Goal: Task Accomplishment & Management: Use online tool/utility

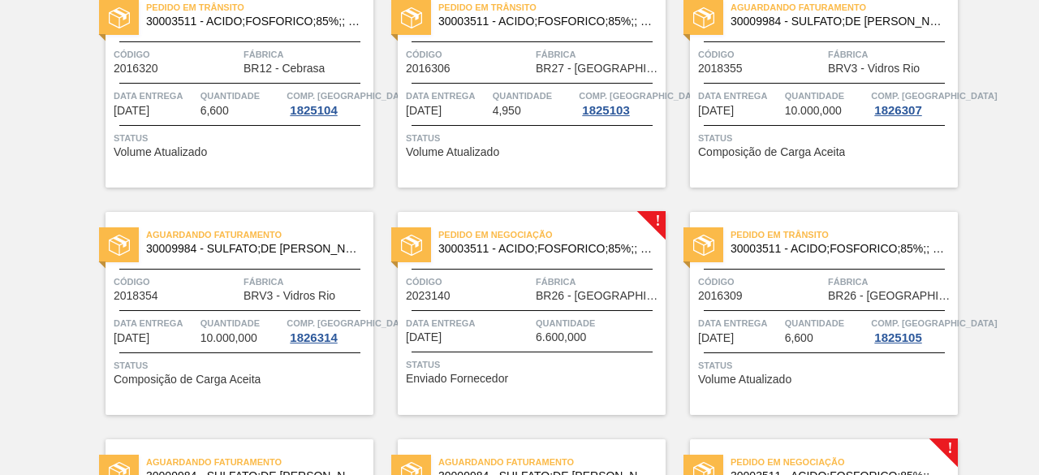
scroll to position [387, 0]
click at [539, 278] on span "Fábrica" at bounding box center [599, 282] width 126 height 16
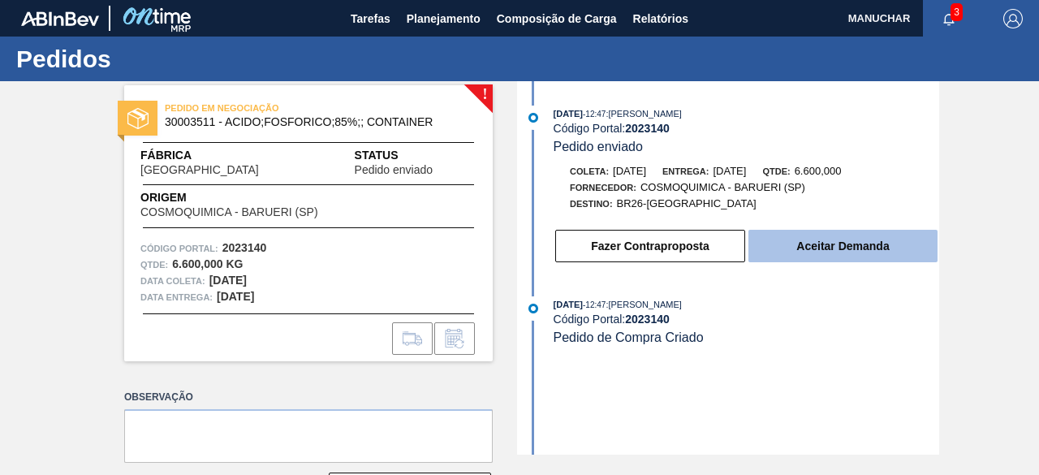
click at [801, 244] on button "Aceitar Demanda" at bounding box center [843, 246] width 189 height 32
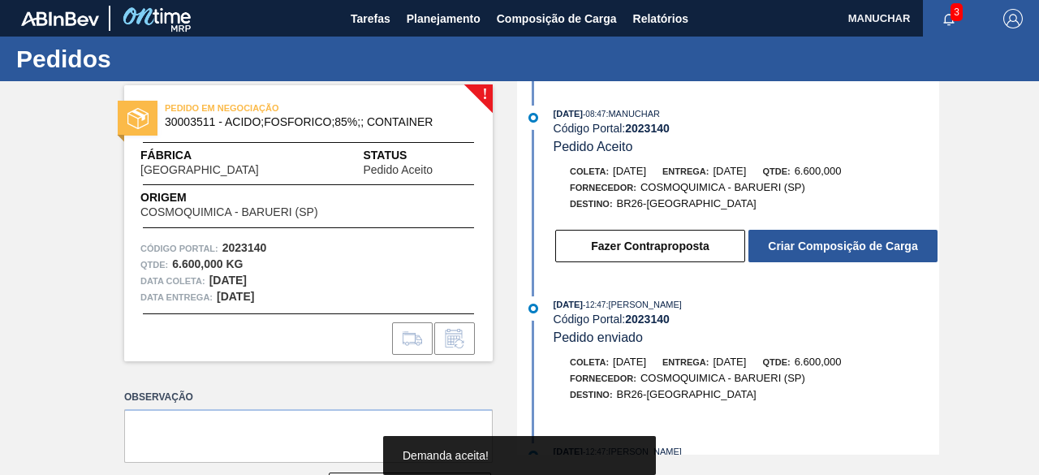
click at [801, 244] on button "Criar Composição de Carga" at bounding box center [843, 246] width 189 height 32
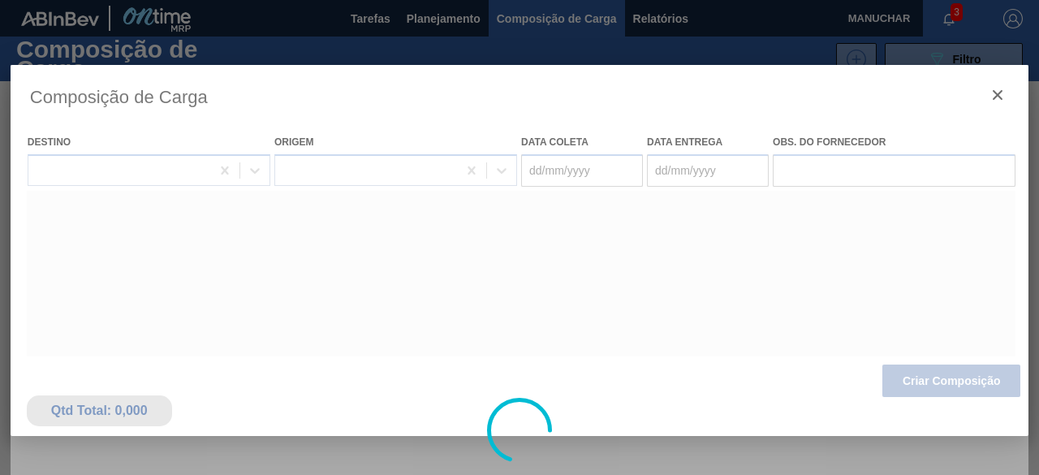
type coleta "[DATE]"
type entrega "[DATE]"
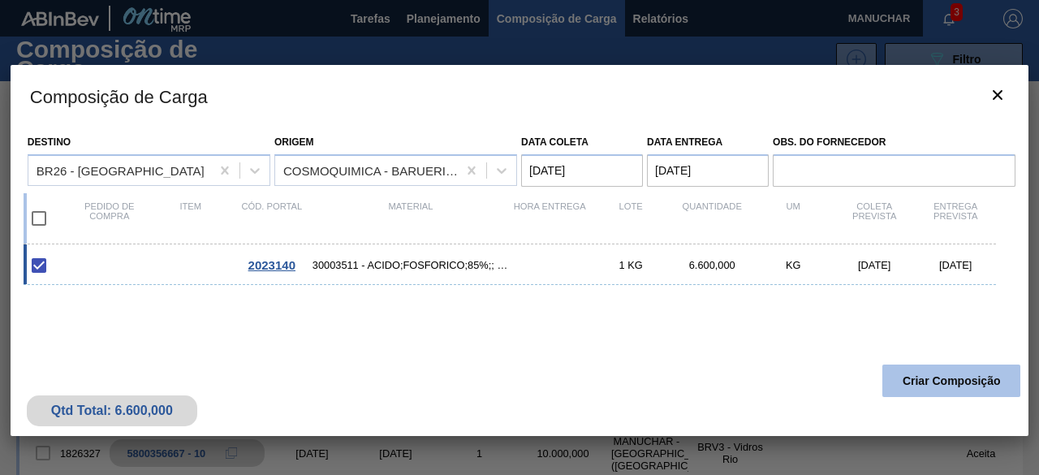
click at [936, 382] on button "Criar Composição" at bounding box center [952, 381] width 138 height 32
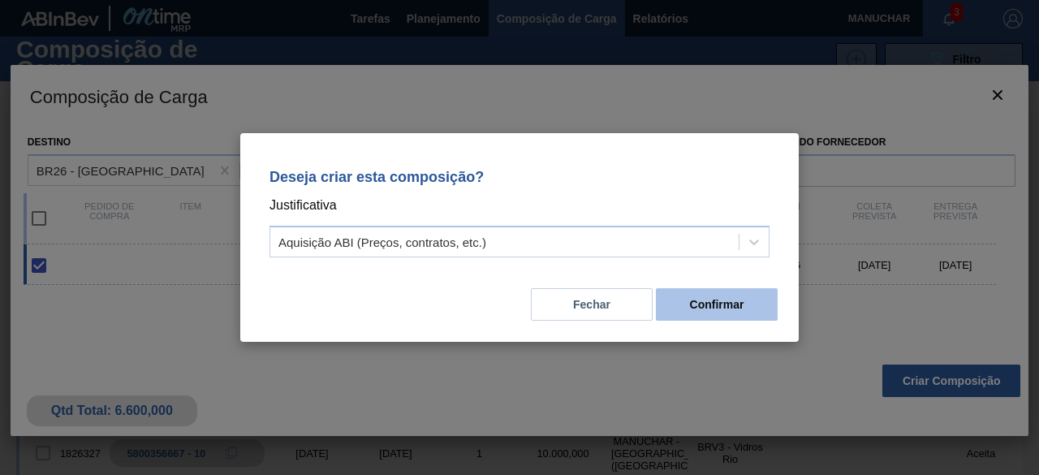
click at [750, 305] on button "Confirmar" at bounding box center [717, 304] width 122 height 32
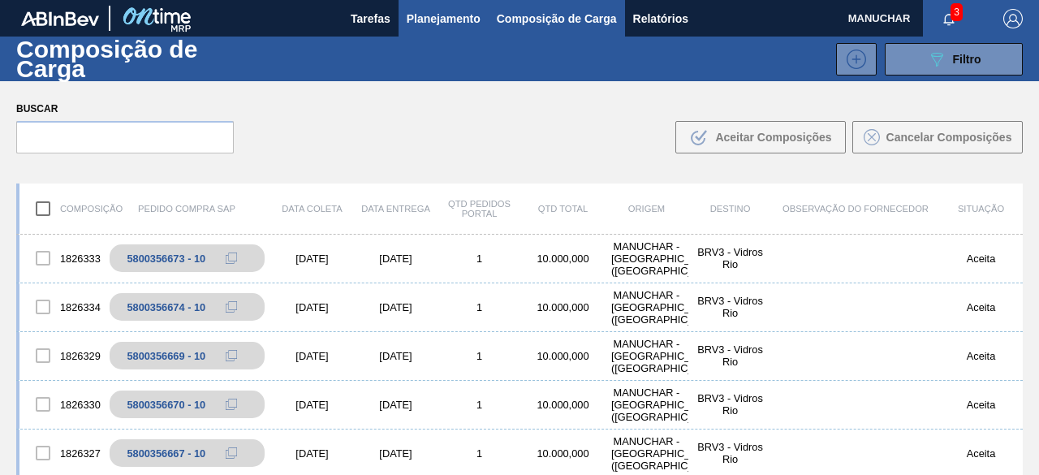
click at [450, 15] on span "Planejamento" at bounding box center [444, 18] width 74 height 19
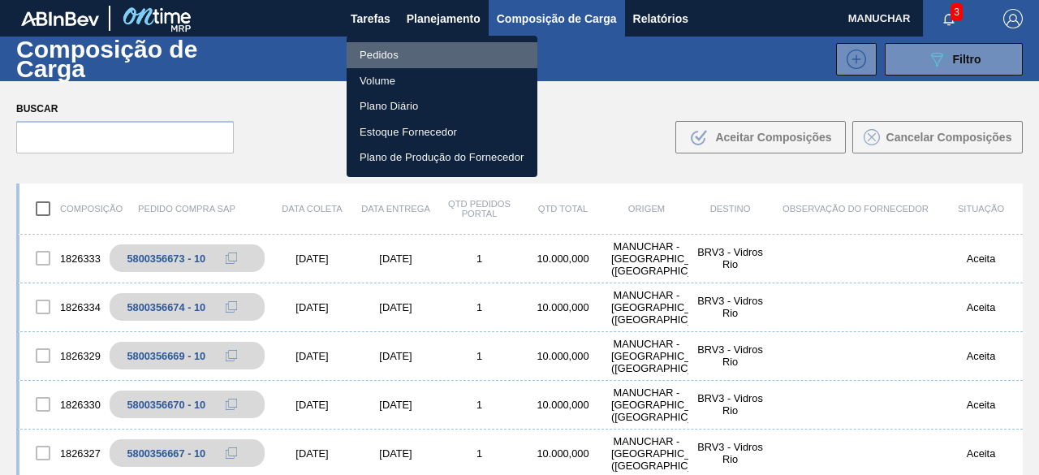
click at [378, 53] on li "Pedidos" at bounding box center [442, 55] width 191 height 26
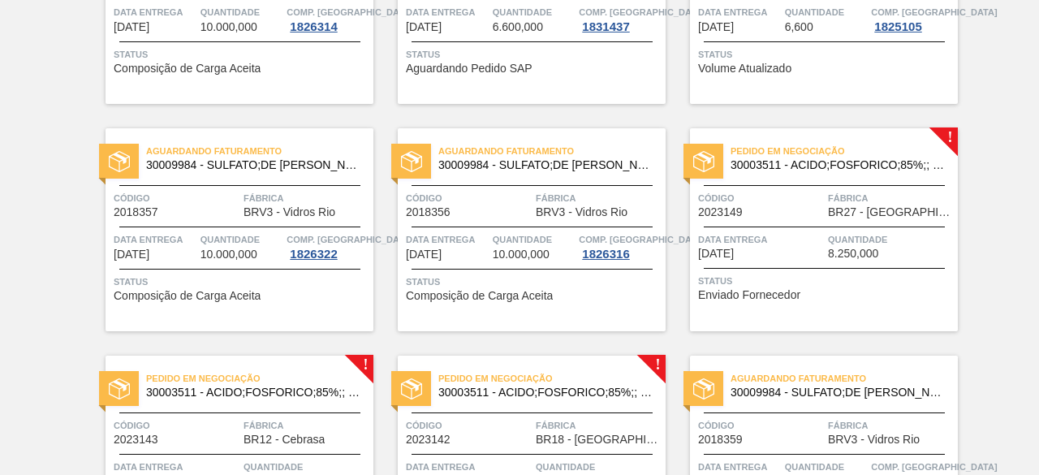
scroll to position [734, 0]
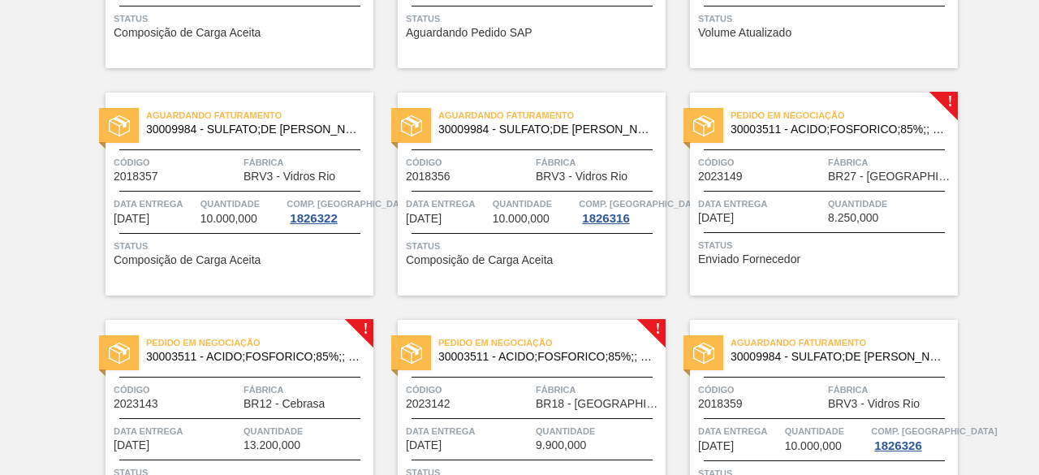
click at [811, 233] on div "Pedido em Negociação 30003511 - ACIDO;FOSFORICO;85%;; CONTAINER Código 2023149 …" at bounding box center [824, 194] width 268 height 203
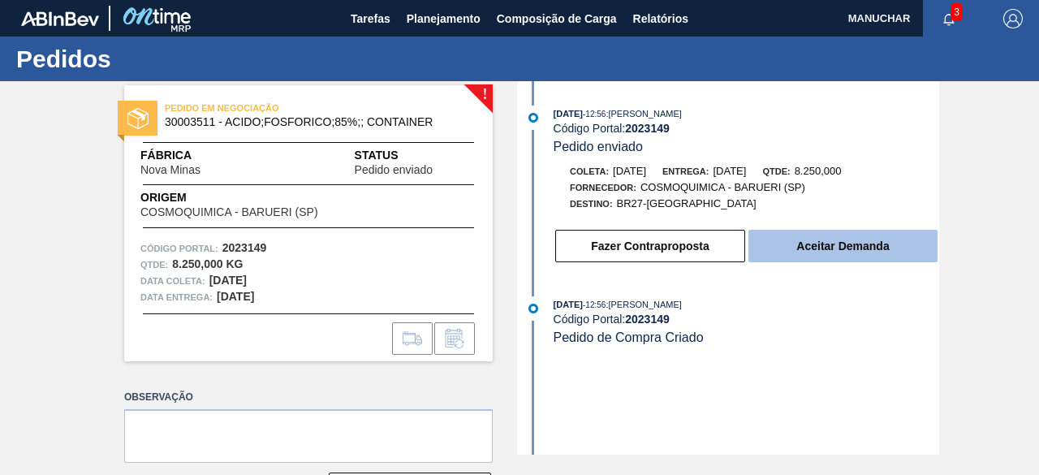
click at [772, 251] on button "Aceitar Demanda" at bounding box center [843, 246] width 189 height 32
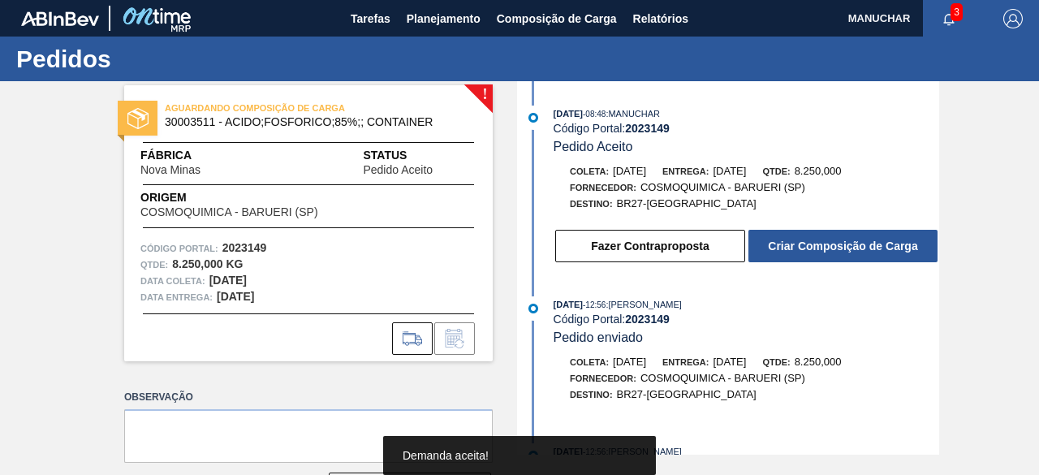
click at [772, 251] on button "Criar Composição de Carga" at bounding box center [843, 246] width 189 height 32
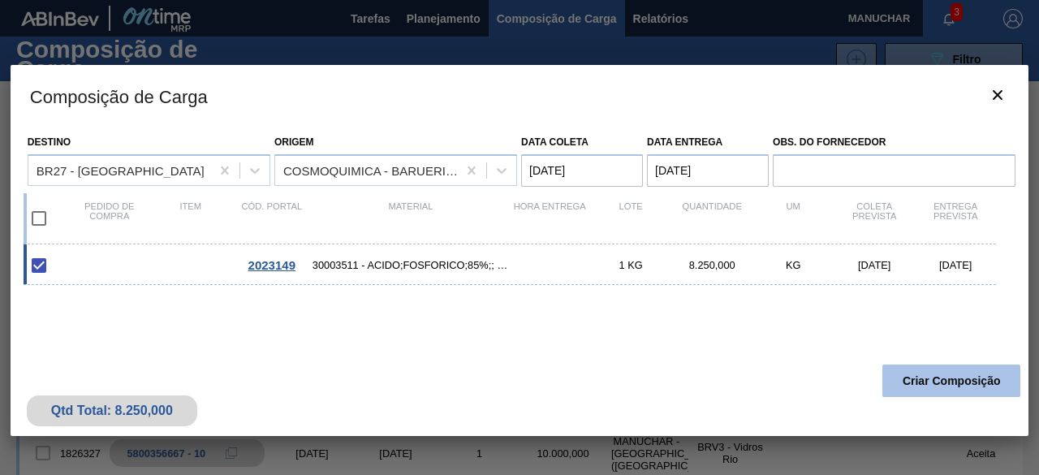
click at [932, 386] on button "Criar Composição" at bounding box center [952, 381] width 138 height 32
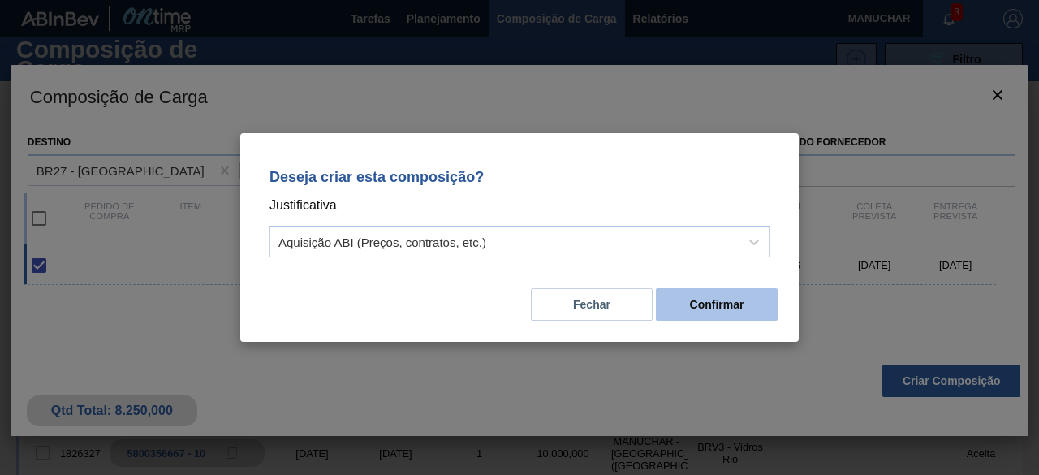
click at [698, 318] on button "Confirmar" at bounding box center [717, 304] width 122 height 32
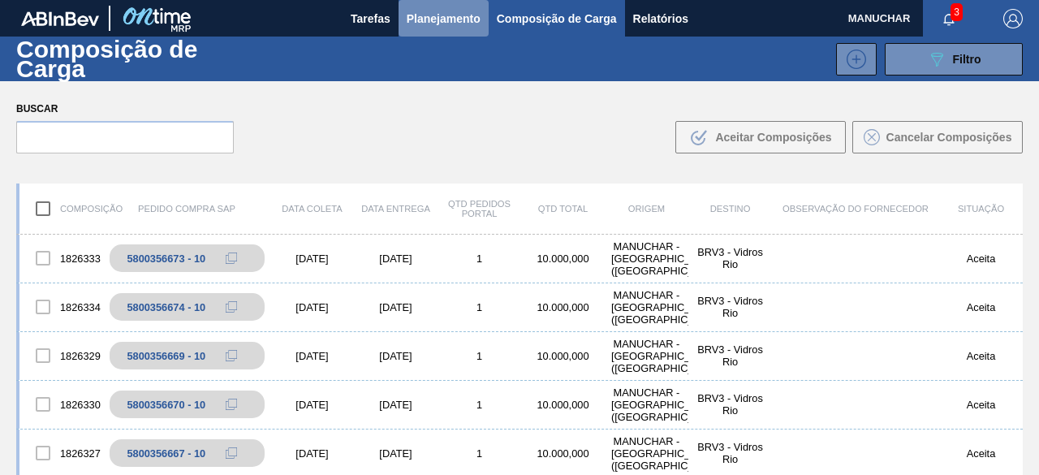
click at [458, 14] on span "Planejamento" at bounding box center [444, 18] width 74 height 19
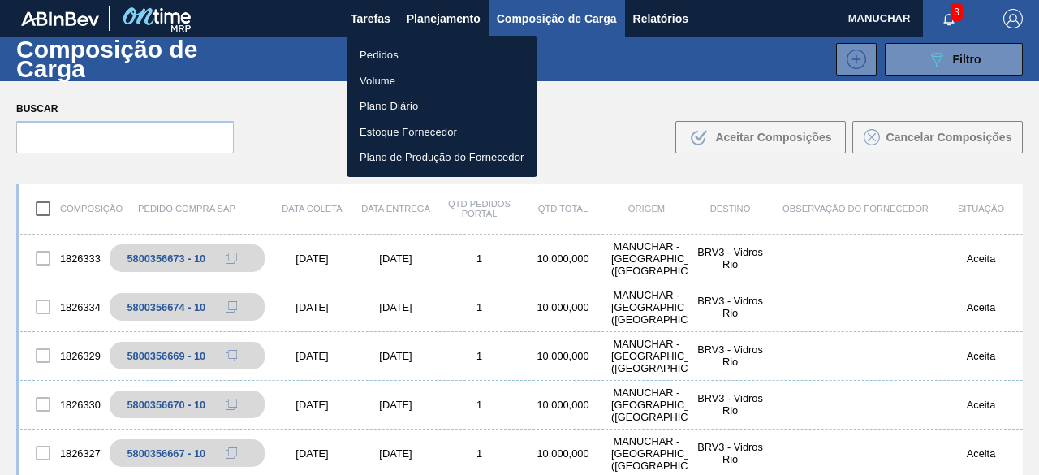
click at [372, 58] on li "Pedidos" at bounding box center [442, 55] width 191 height 26
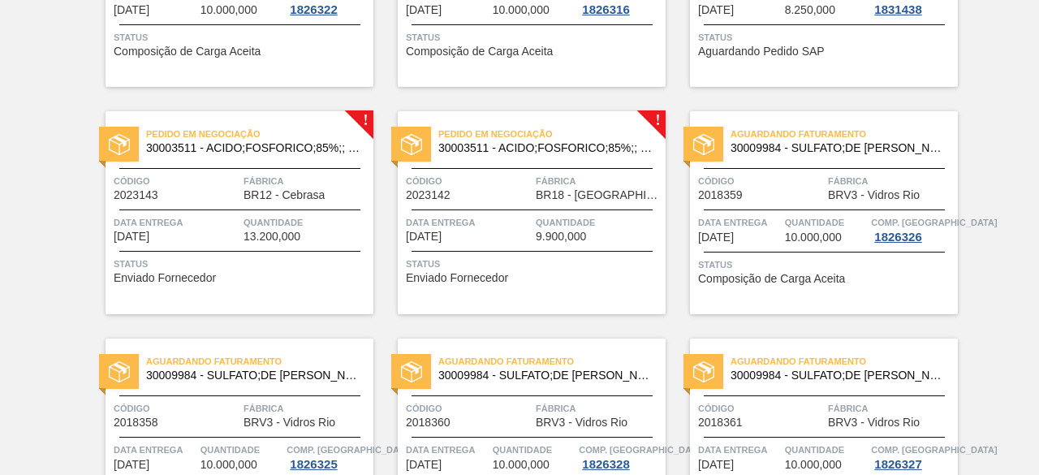
scroll to position [947, 0]
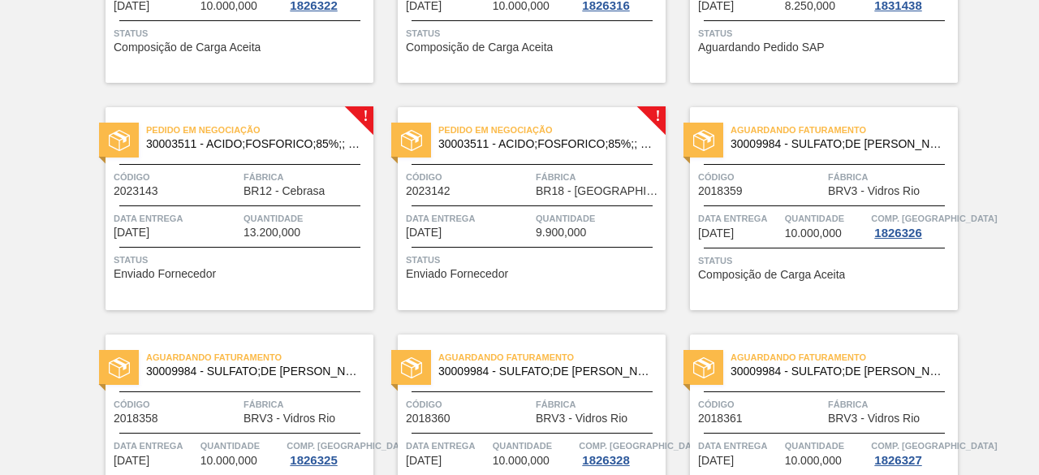
click at [309, 215] on span "Quantidade" at bounding box center [307, 218] width 126 height 16
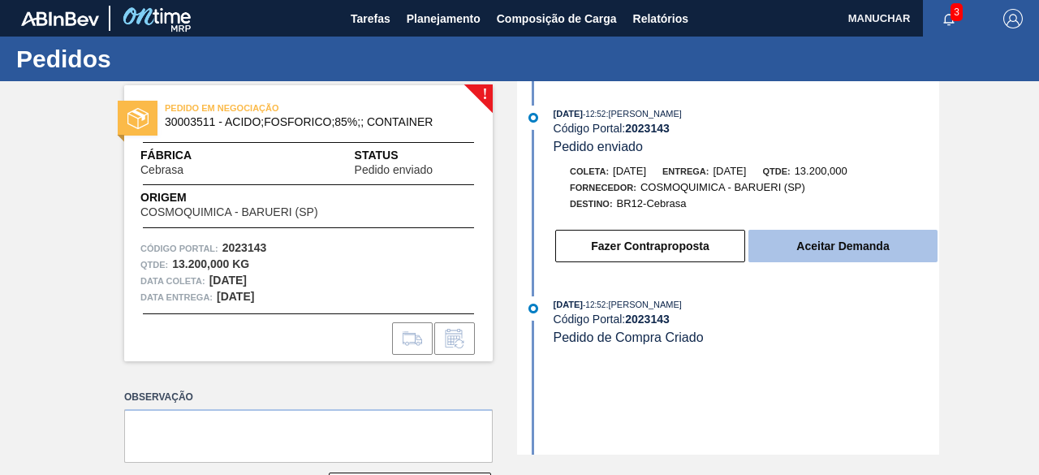
click at [768, 253] on button "Aceitar Demanda" at bounding box center [843, 246] width 189 height 32
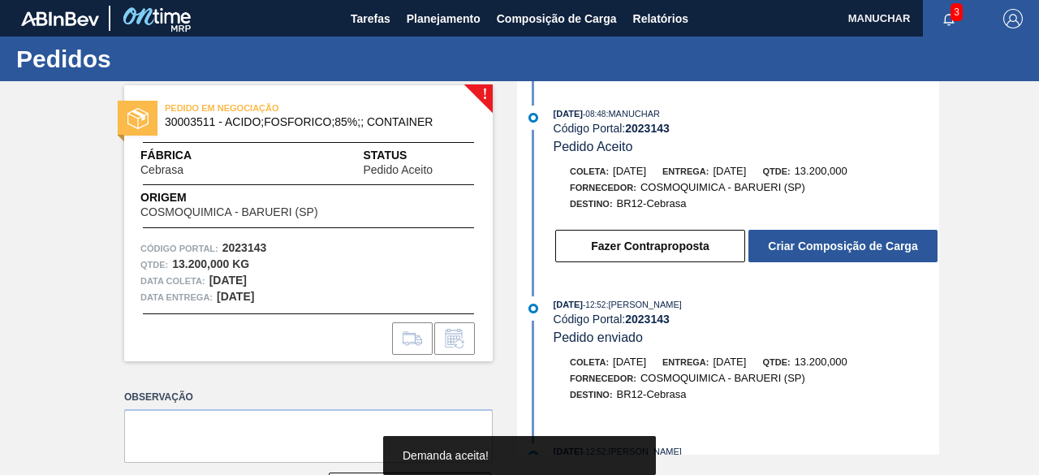
click at [768, 253] on button "Criar Composição de Carga" at bounding box center [843, 246] width 189 height 32
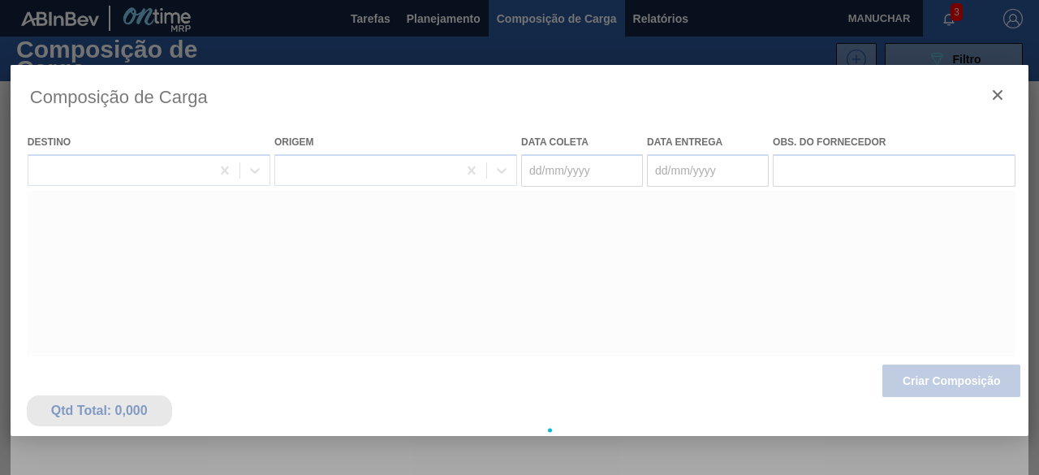
type coleta "[DATE]"
type entrega "[DATE]"
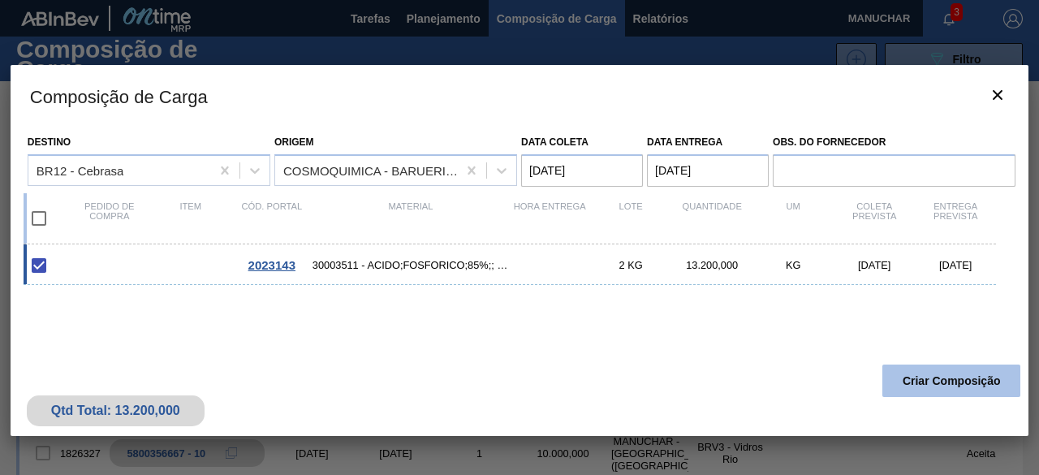
click at [927, 378] on button "Criar Composição" at bounding box center [952, 381] width 138 height 32
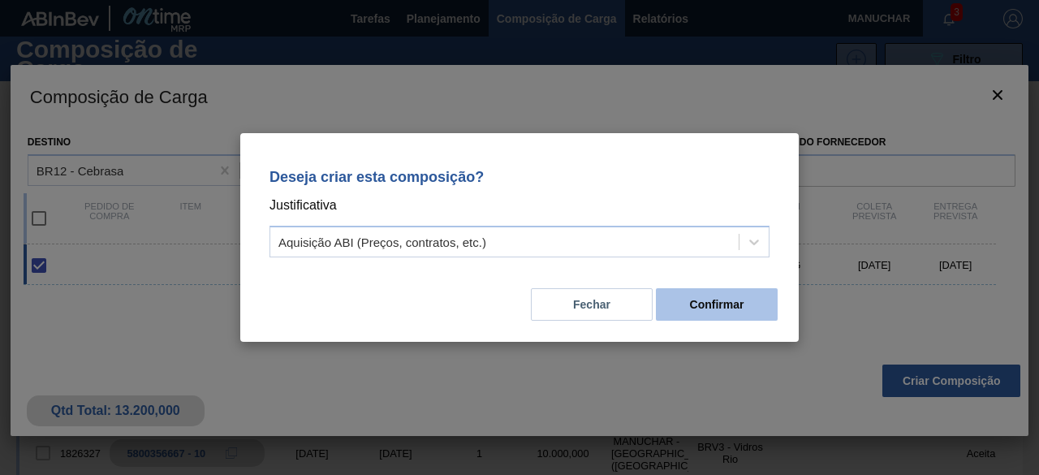
click at [702, 297] on button "Confirmar" at bounding box center [717, 304] width 122 height 32
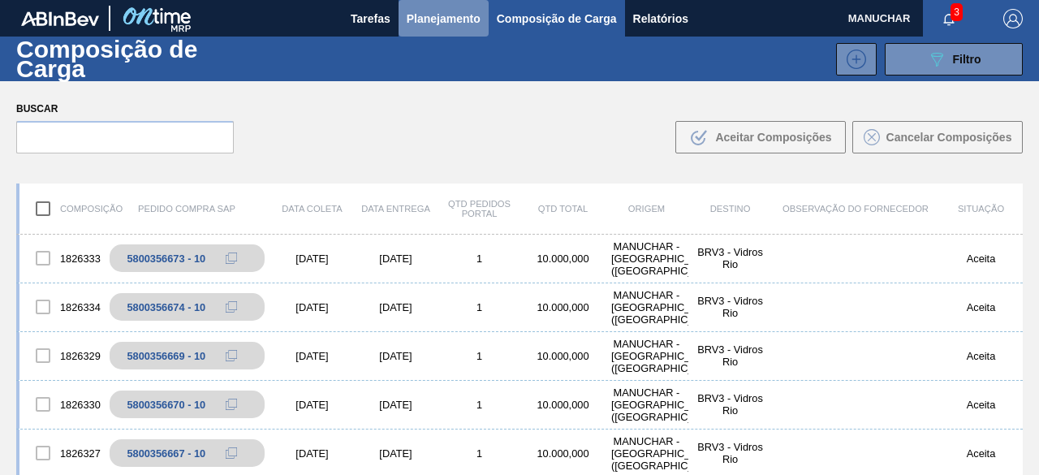
click at [467, 27] on span "Planejamento" at bounding box center [444, 18] width 74 height 19
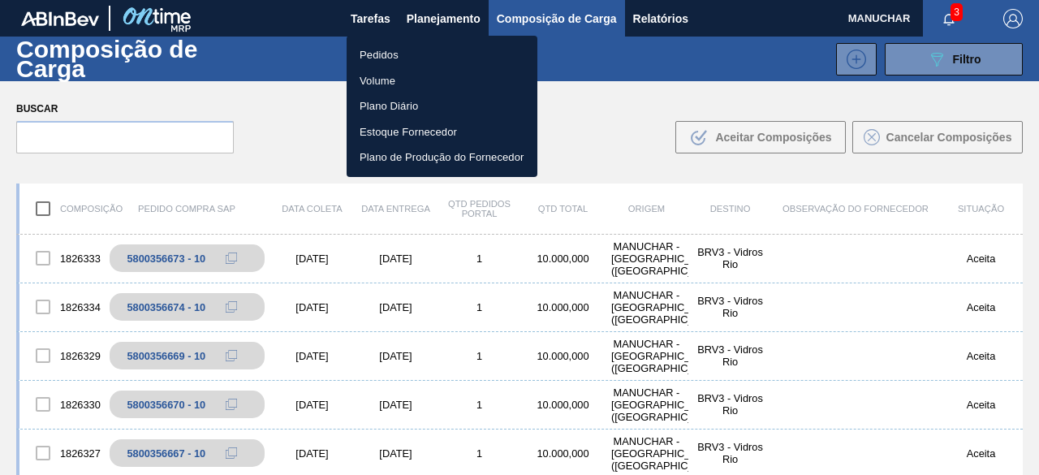
click at [393, 58] on li "Pedidos" at bounding box center [442, 55] width 191 height 26
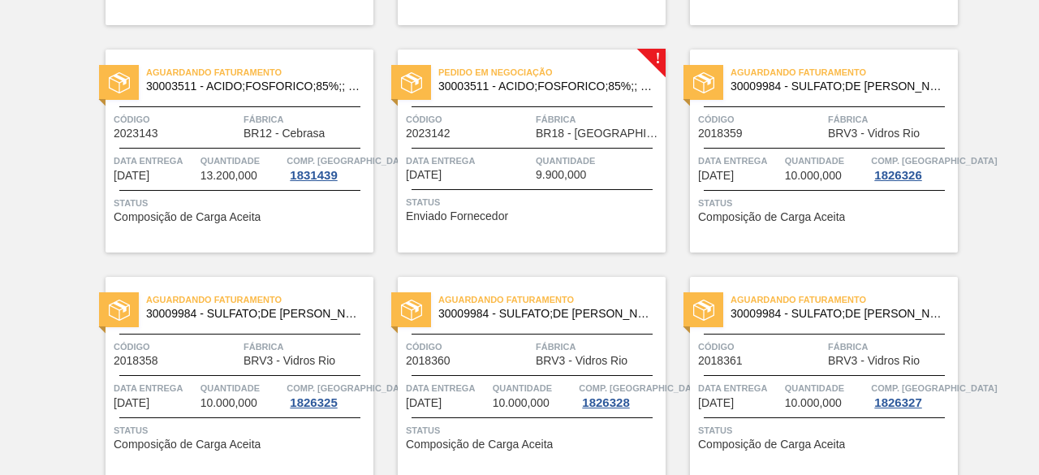
scroll to position [1005, 0]
click at [536, 202] on span "Status" at bounding box center [534, 201] width 256 height 16
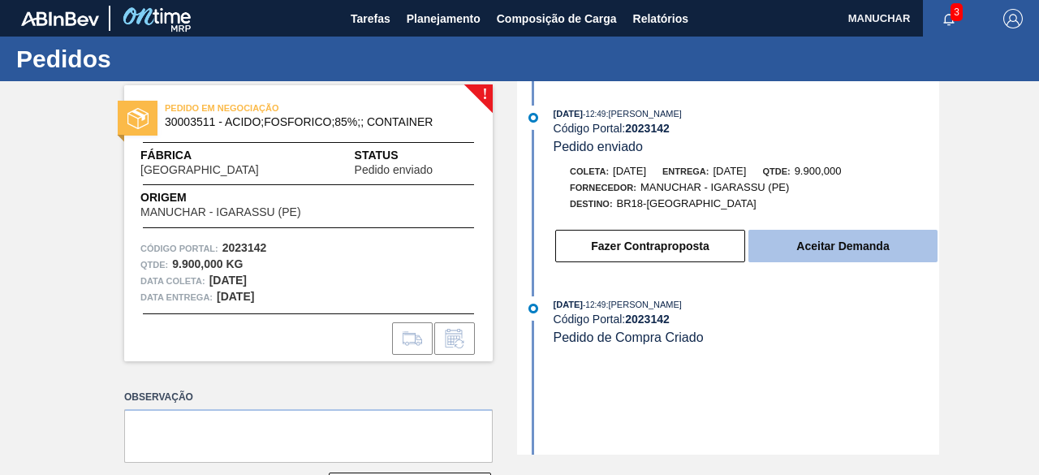
click at [823, 257] on button "Aceitar Demanda" at bounding box center [843, 246] width 189 height 32
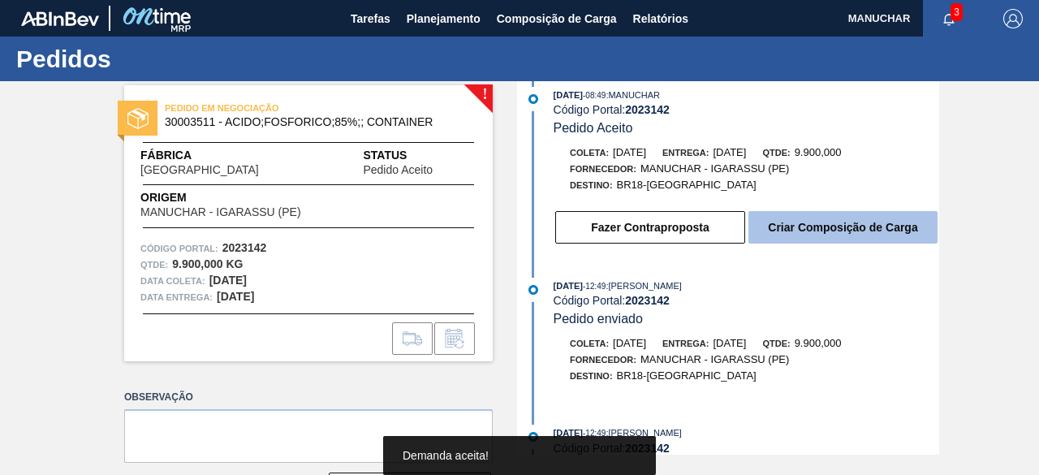
scroll to position [19, 0]
click at [815, 225] on button "Criar Composição de Carga" at bounding box center [843, 226] width 189 height 32
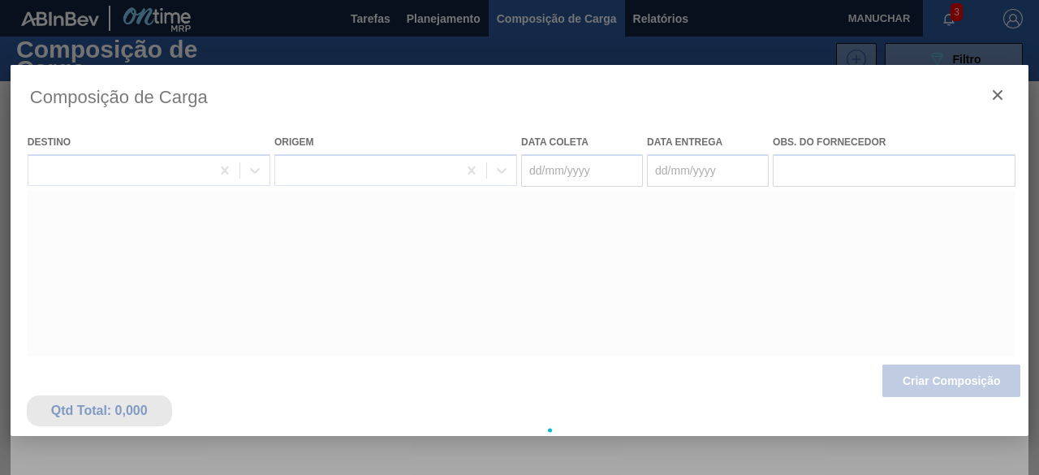
type coleta "[DATE]"
type entrega "[DATE]"
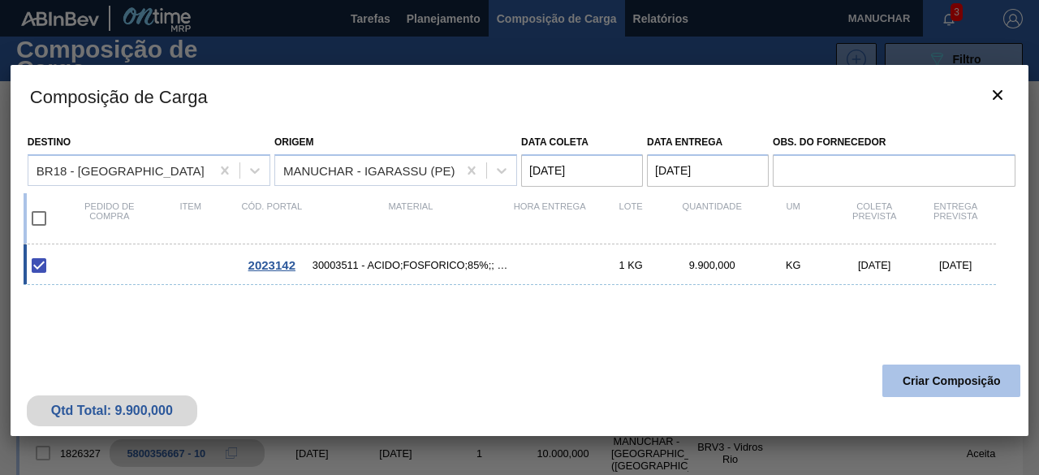
click at [954, 381] on button "Criar Composição" at bounding box center [952, 381] width 138 height 32
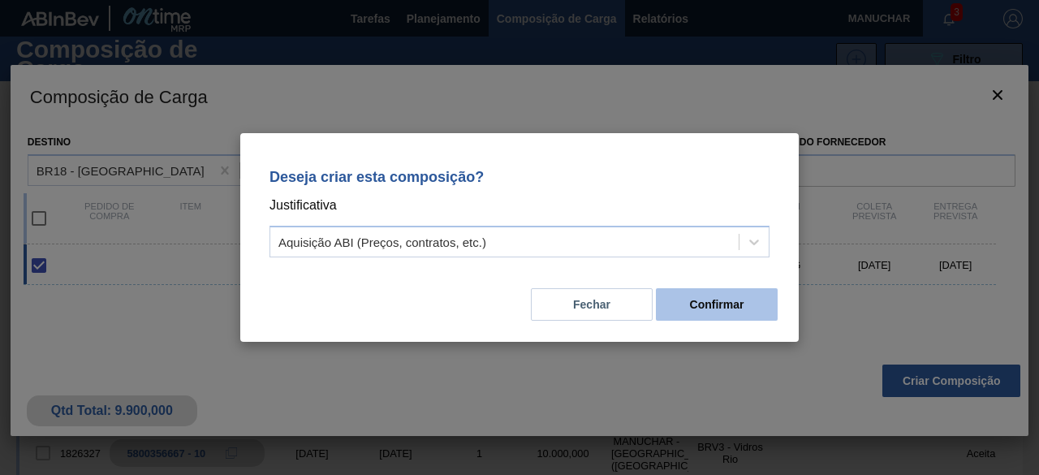
click at [737, 296] on button "Confirmar" at bounding box center [717, 304] width 122 height 32
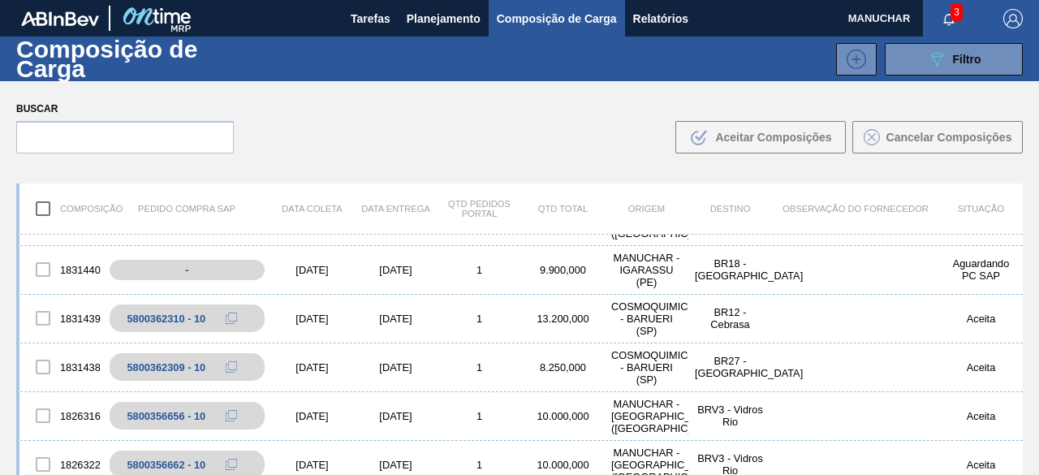
scroll to position [378, 0]
click at [586, 277] on div "1831440 - [DATE] [DATE] 1 9.900,000 MANUCHAR - IGARASSU ([GEOGRAPHIC_DATA]) BR1…" at bounding box center [519, 270] width 1007 height 49
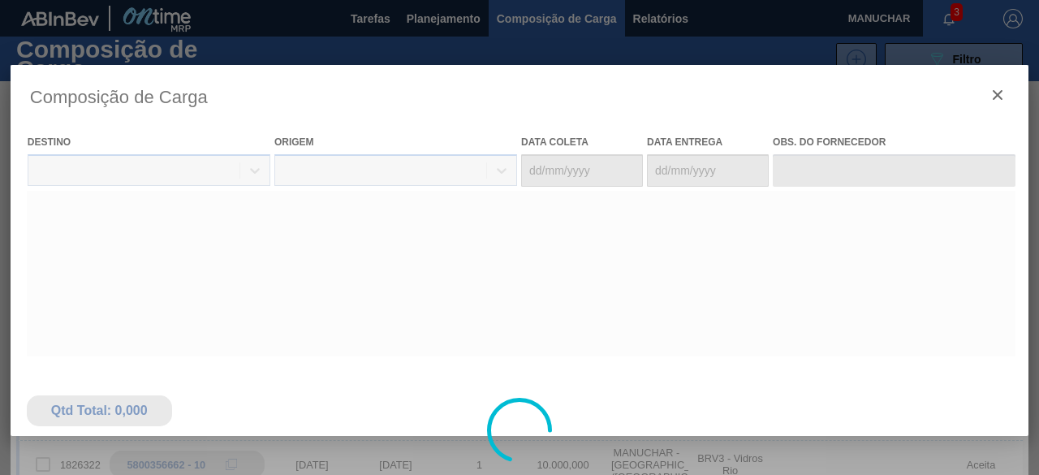
type coleta "[DATE]"
type entrega "[DATE]"
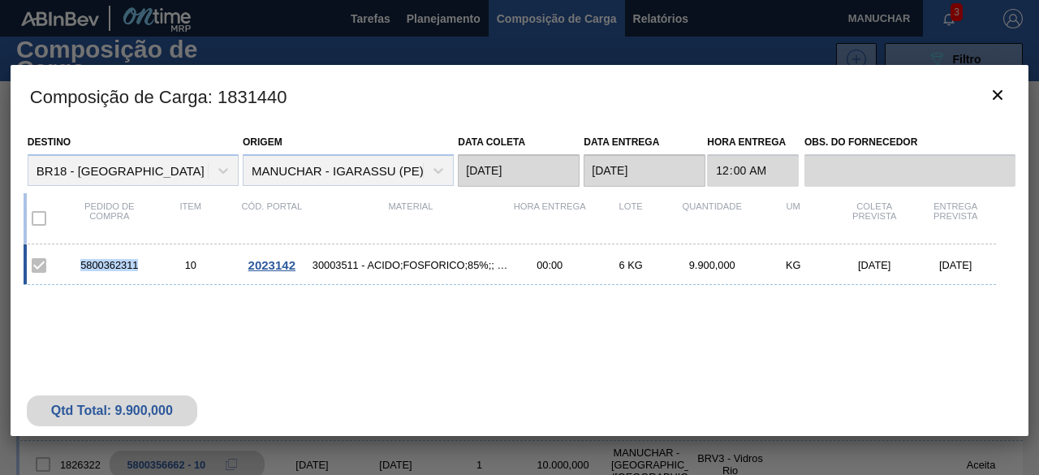
drag, startPoint x: 140, startPoint y: 267, endPoint x: 80, endPoint y: 266, distance: 60.1
click at [80, 266] on div "5800362311" at bounding box center [109, 265] width 81 height 12
copy div "5800362311"
click at [1003, 95] on icon "botão de ícone" at bounding box center [997, 94] width 19 height 19
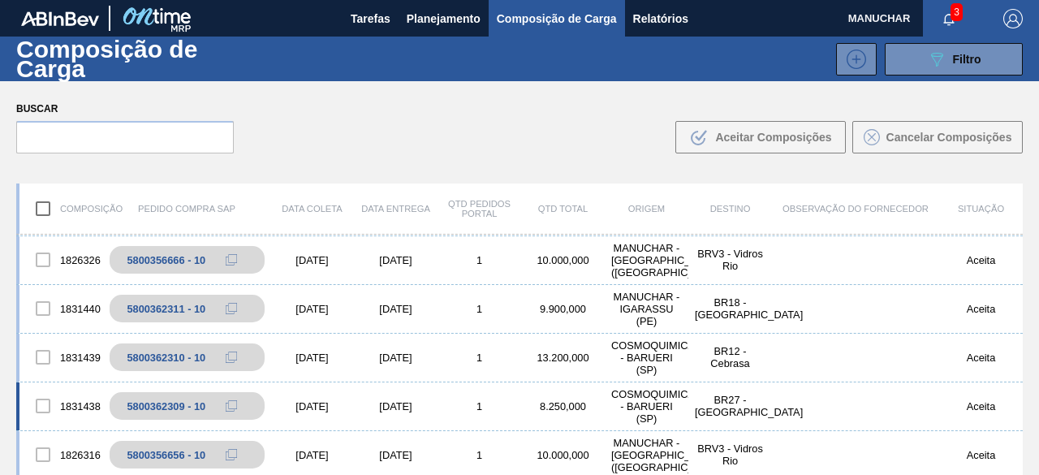
scroll to position [292, 0]
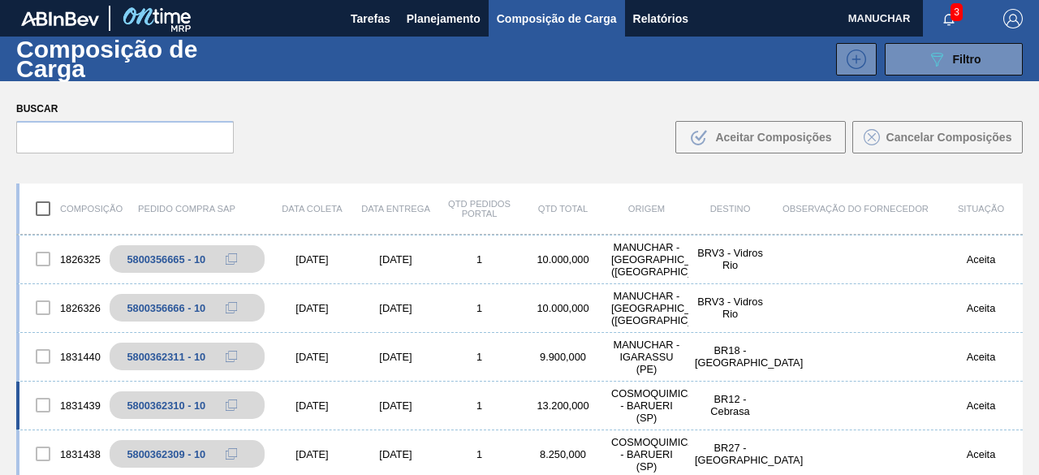
click at [385, 404] on div "[DATE]" at bounding box center [396, 406] width 84 height 12
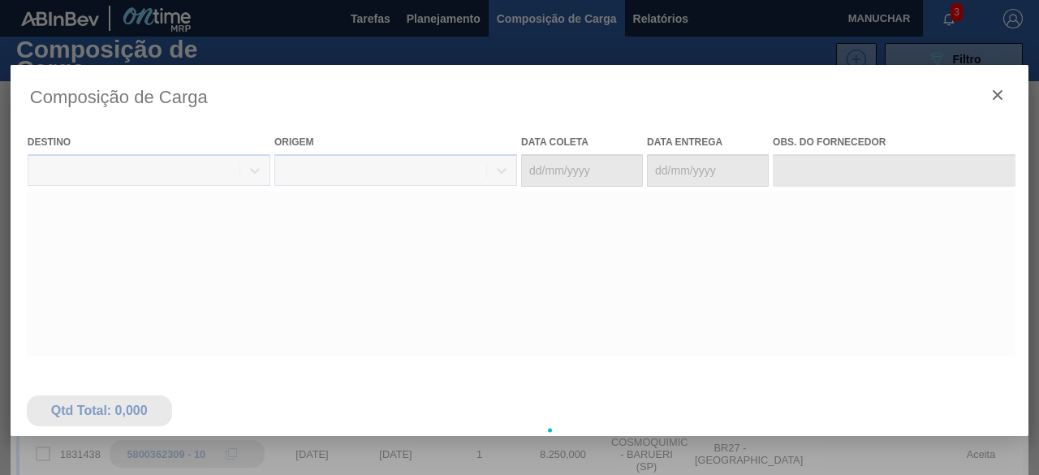
type coleta "[DATE]"
type entrega "[DATE]"
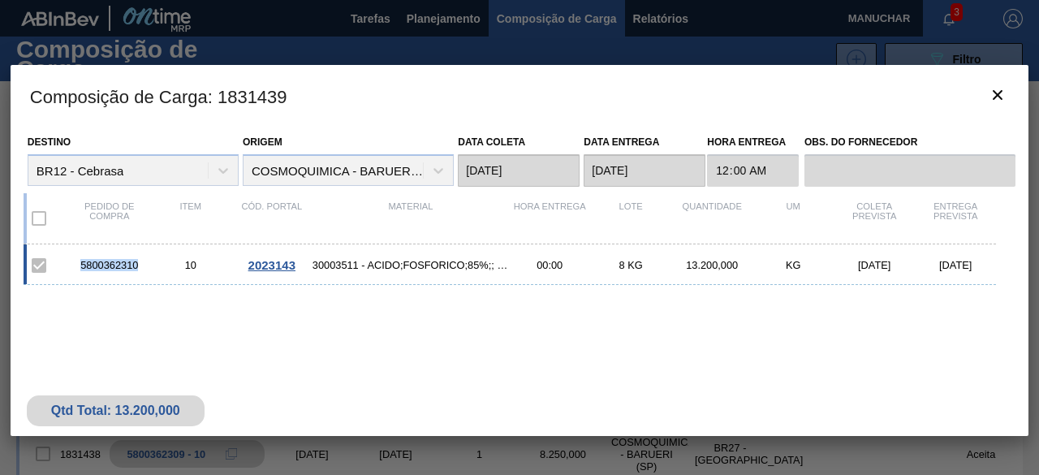
drag, startPoint x: 141, startPoint y: 263, endPoint x: 81, endPoint y: 262, distance: 60.1
click at [81, 262] on div "5800362310" at bounding box center [109, 265] width 81 height 12
copy div "5800362310"
click at [998, 100] on icon "botão de ícone" at bounding box center [997, 94] width 19 height 19
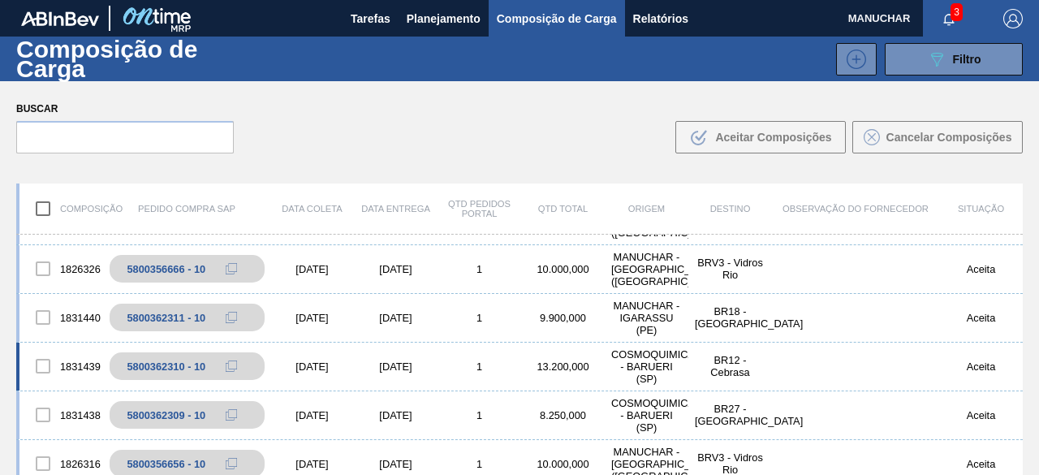
scroll to position [340, 0]
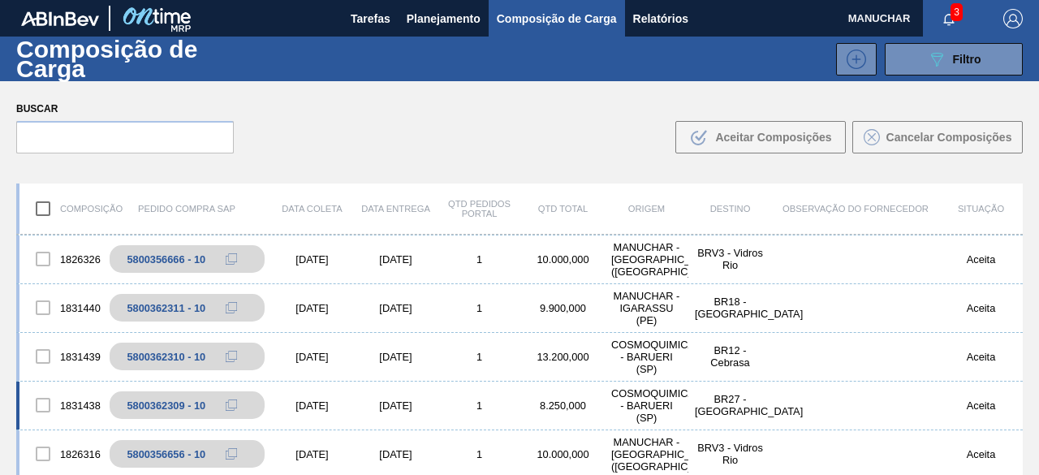
click at [516, 398] on div "1831438 5800362309 - 10 [DATE] [DATE] 1 8.250,000 COSMOQUIMICA - BARUERI ([GEOG…" at bounding box center [519, 406] width 1007 height 49
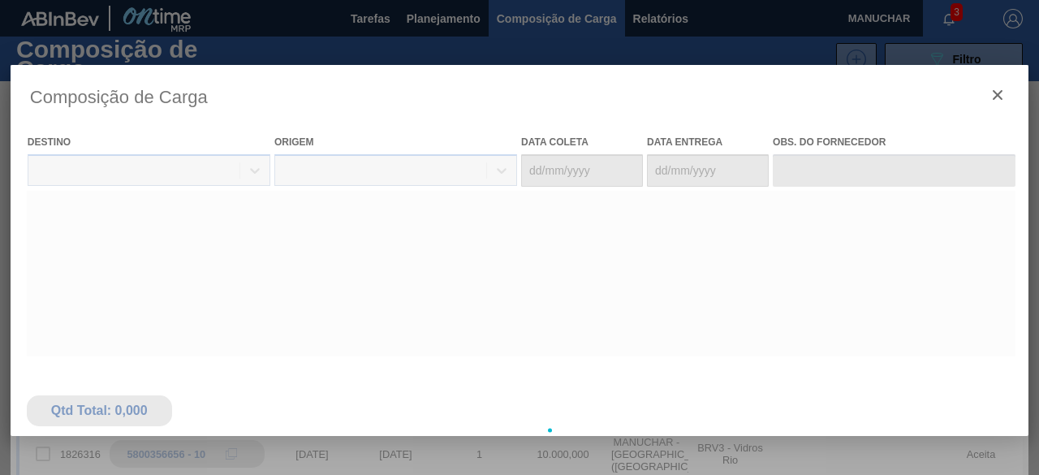
type coleta "[DATE]"
type entrega "[DATE]"
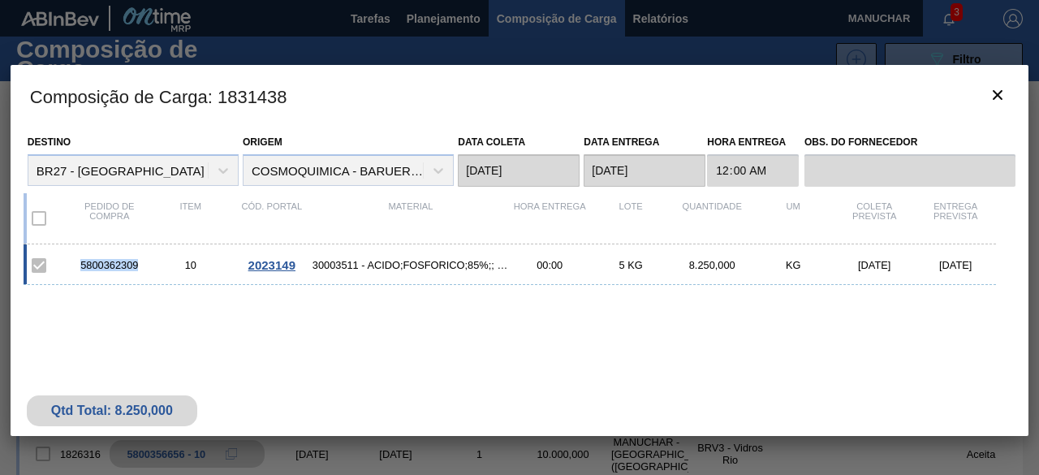
drag, startPoint x: 142, startPoint y: 266, endPoint x: 80, endPoint y: 266, distance: 61.7
click at [80, 266] on div "5800362309" at bounding box center [109, 265] width 81 height 12
copy div "5800362309"
click at [1001, 95] on icon "botão de ícone" at bounding box center [997, 94] width 19 height 19
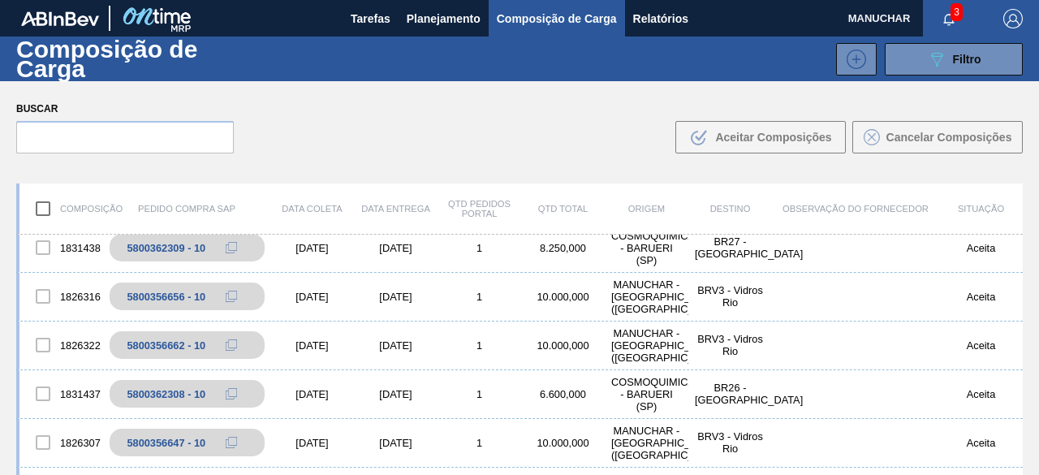
scroll to position [499, 0]
click at [901, 164] on div "Buscar .b{fill:var(--color-action-default)} Aceitar Composições Cancelar Compos…" at bounding box center [519, 125] width 1039 height 89
click at [432, 395] on div "[DATE]" at bounding box center [396, 393] width 84 height 12
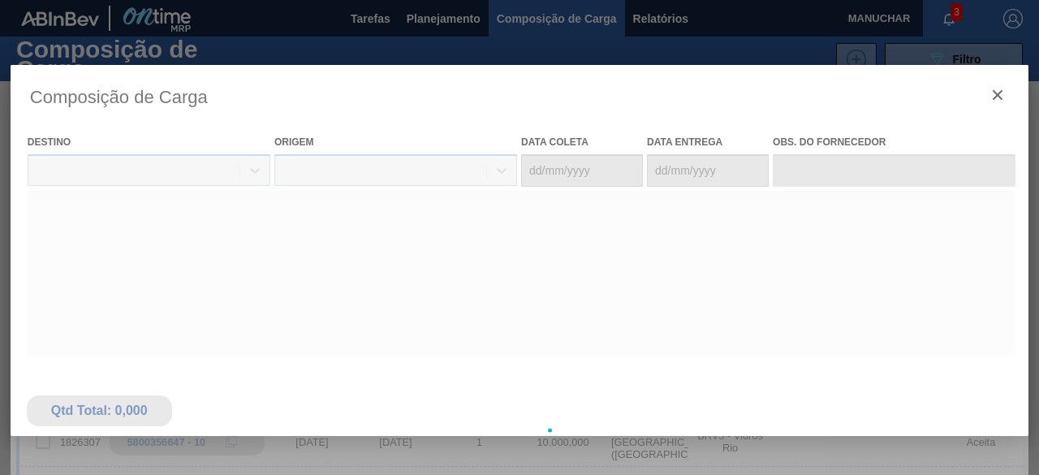
type coleta "[DATE]"
type entrega "[DATE]"
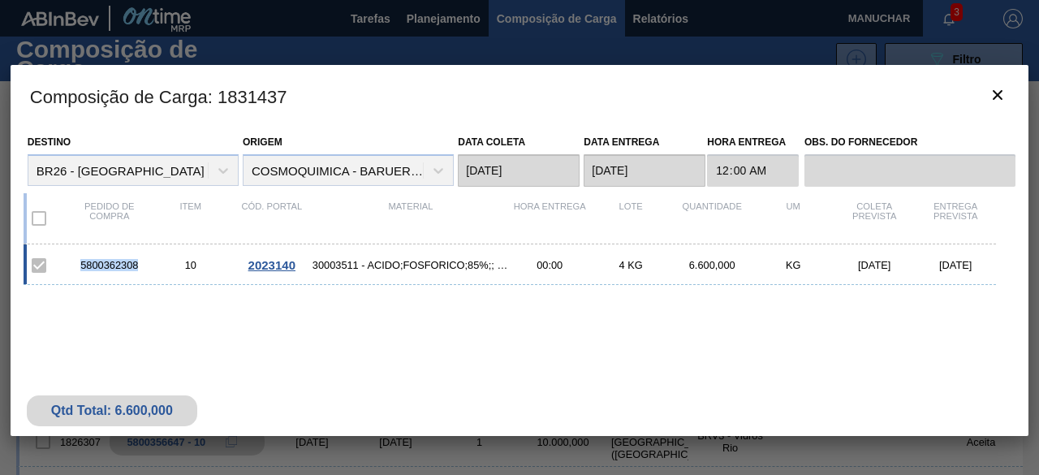
drag, startPoint x: 139, startPoint y: 262, endPoint x: 80, endPoint y: 267, distance: 58.7
click at [80, 267] on div "5800362308" at bounding box center [109, 265] width 81 height 12
copy div "5800362308"
click at [1004, 95] on icon "botão de ícone" at bounding box center [997, 94] width 19 height 19
